Goal: Task Accomplishment & Management: Use online tool/utility

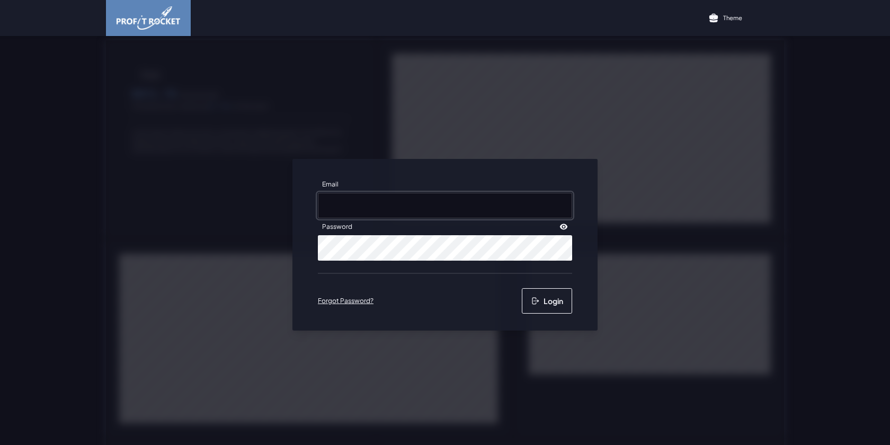
type input "[EMAIL_ADDRESS][DOMAIN_NAME]"
click at [552, 302] on button "Login" at bounding box center [547, 300] width 50 height 25
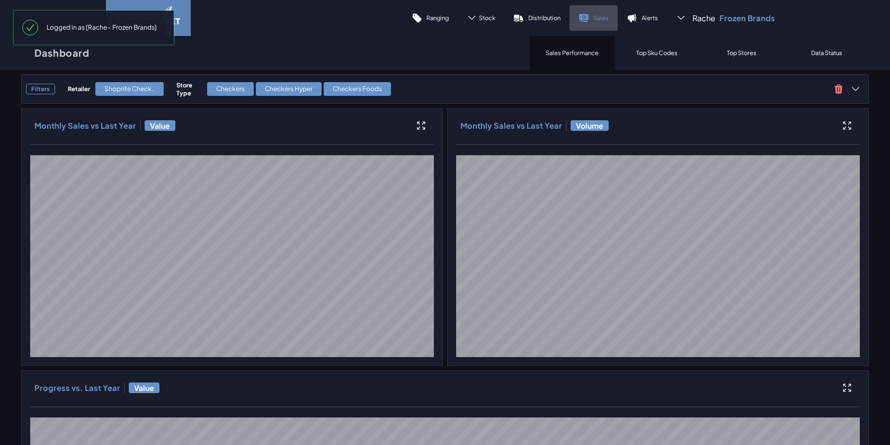
click at [594, 15] on link "Sales" at bounding box center [594, 17] width 48 height 25
